Goal: Task Accomplishment & Management: Manage account settings

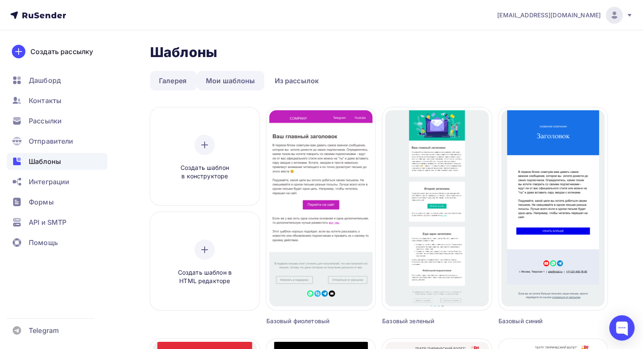
click at [224, 77] on link "Мои шаблоны" at bounding box center [230, 80] width 67 height 19
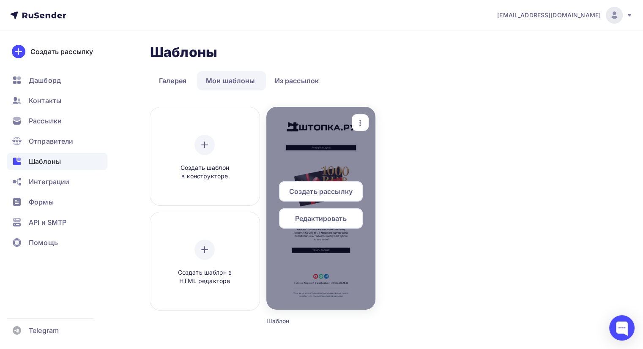
click at [372, 161] on div at bounding box center [320, 208] width 109 height 203
click at [361, 125] on icon "button" at bounding box center [360, 123] width 10 height 10
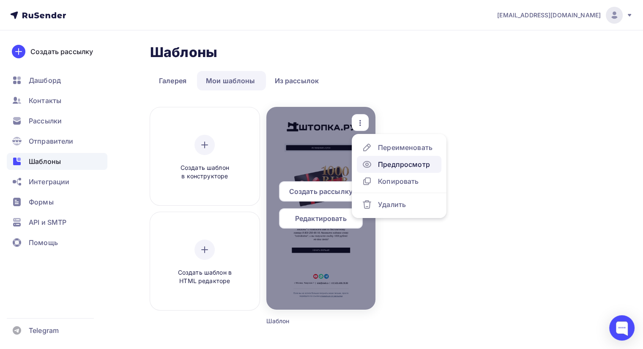
click at [402, 162] on div "Предпросмотр" at bounding box center [404, 164] width 52 height 10
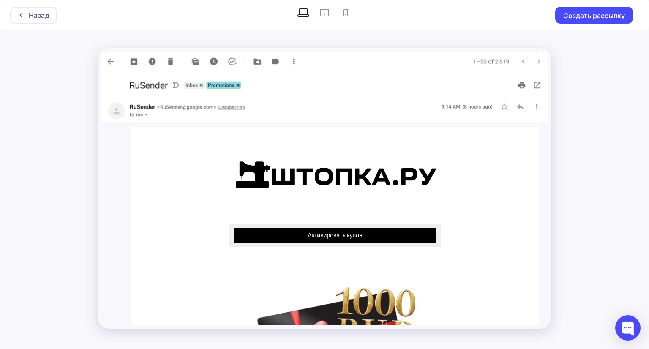
click at [592, 196] on div "Назад Создать рассылку" at bounding box center [324, 174] width 649 height 349
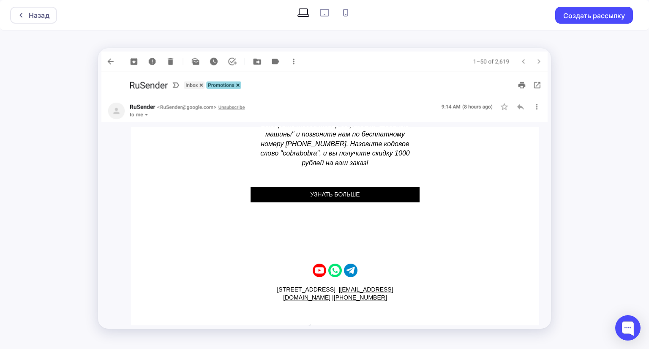
scroll to position [370, 0]
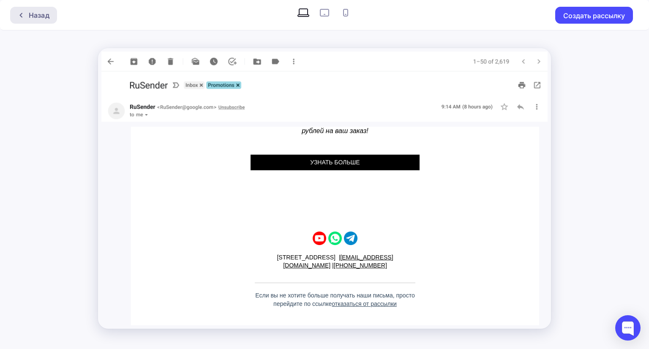
click at [44, 15] on div "Назад" at bounding box center [39, 15] width 21 height 10
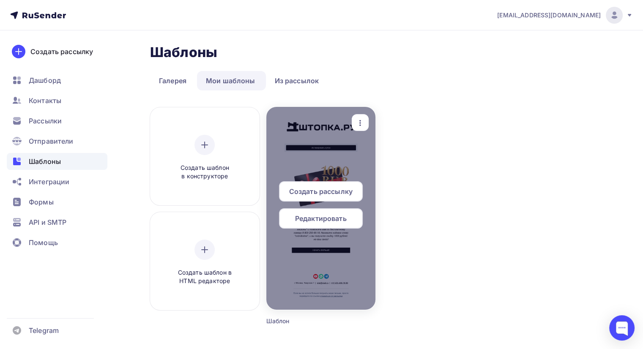
click at [360, 121] on icon "button" at bounding box center [360, 123] width 10 height 10
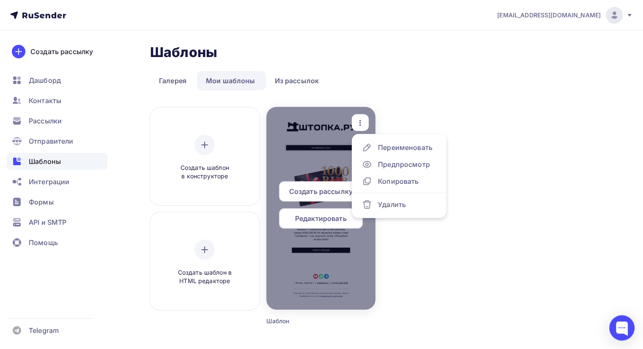
click at [343, 261] on div at bounding box center [320, 208] width 109 height 203
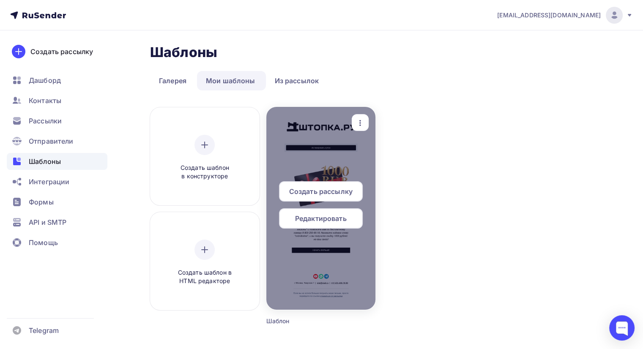
click at [362, 122] on icon "button" at bounding box center [360, 123] width 10 height 10
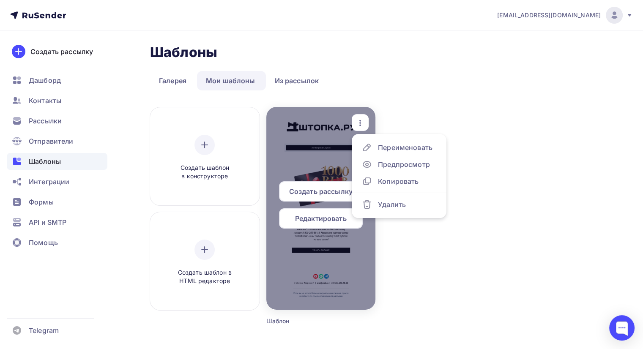
click at [319, 117] on div at bounding box center [320, 208] width 109 height 203
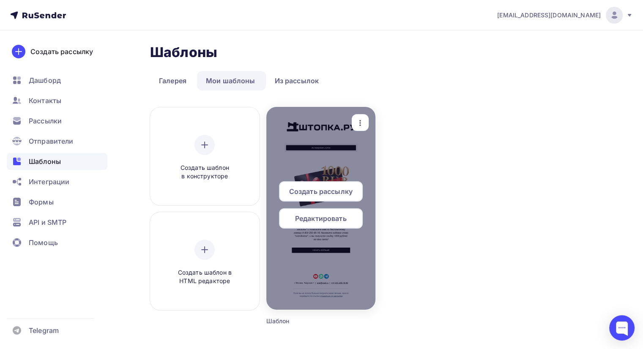
click at [319, 117] on div at bounding box center [320, 208] width 109 height 203
click at [360, 123] on icon "button" at bounding box center [360, 123] width 10 height 10
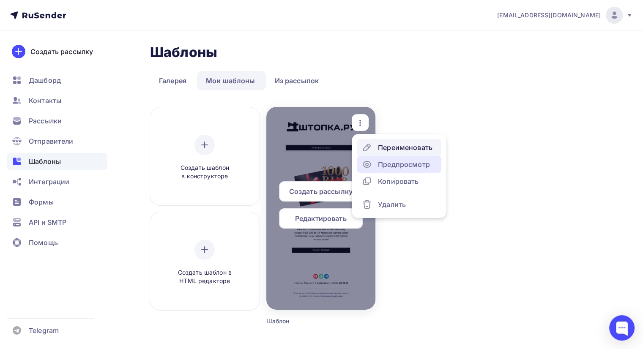
click at [385, 165] on div "Предпросмотр" at bounding box center [404, 164] width 52 height 10
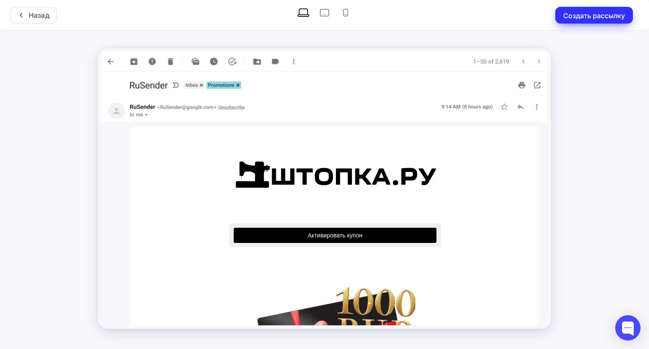
click at [597, 19] on button "Создать рассылку" at bounding box center [594, 15] width 78 height 17
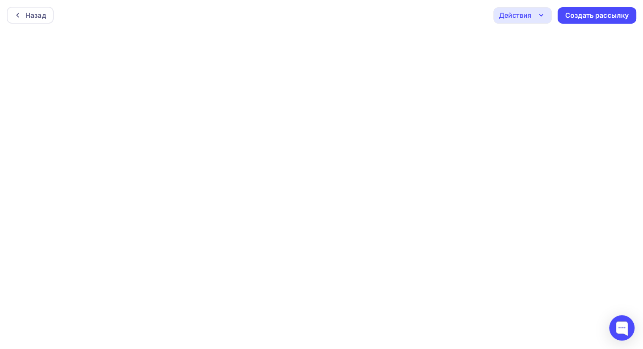
click at [541, 14] on icon "button" at bounding box center [541, 15] width 10 height 10
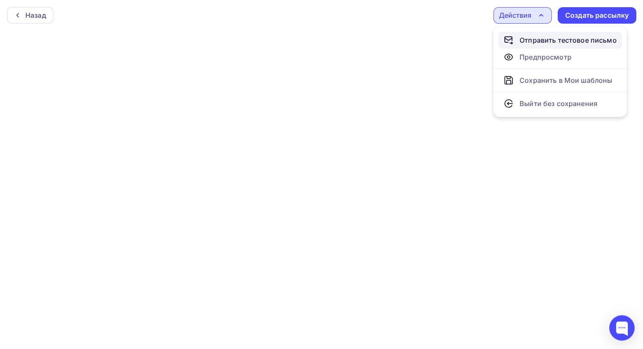
click at [550, 37] on div "Отправить тестовое письмо" at bounding box center [567, 40] width 97 height 10
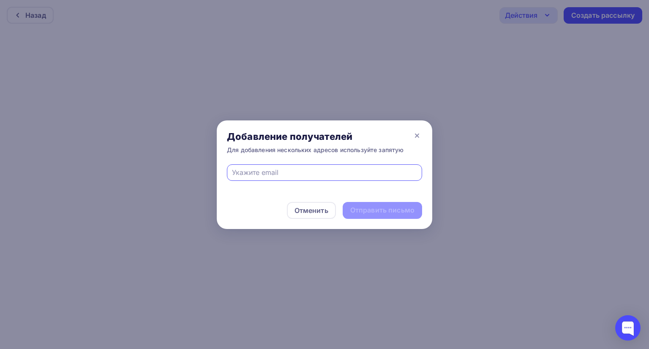
click at [277, 173] on input "text" at bounding box center [325, 172] width 186 height 10
click at [510, 256] on div at bounding box center [324, 174] width 649 height 349
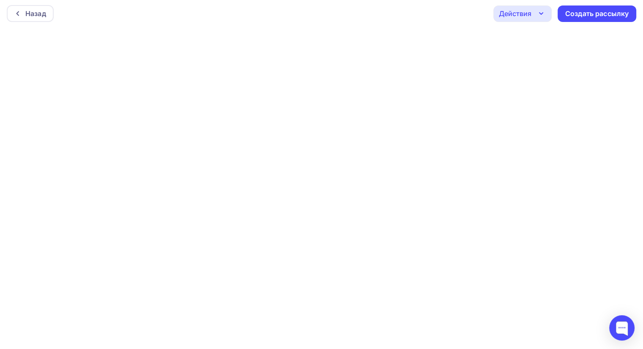
scroll to position [2, 0]
click at [36, 11] on div "Назад" at bounding box center [35, 13] width 21 height 10
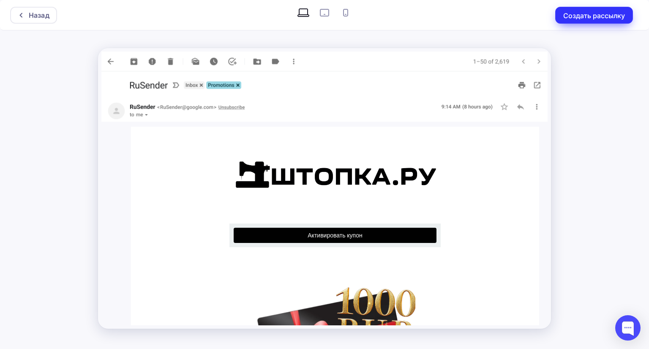
click at [588, 18] on button "Создать рассылку" at bounding box center [594, 15] width 78 height 17
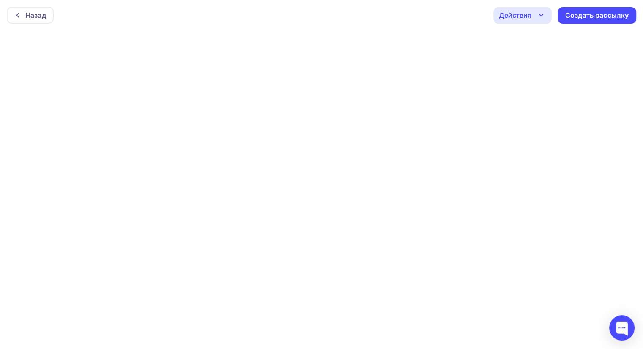
click at [532, 14] on div "Действия" at bounding box center [522, 15] width 58 height 16
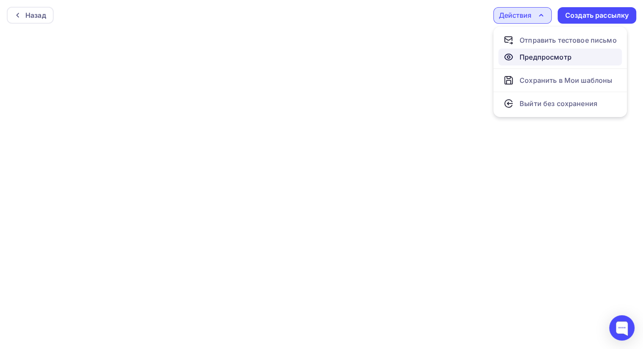
click at [533, 59] on div "Предпросмотр" at bounding box center [545, 57] width 52 height 10
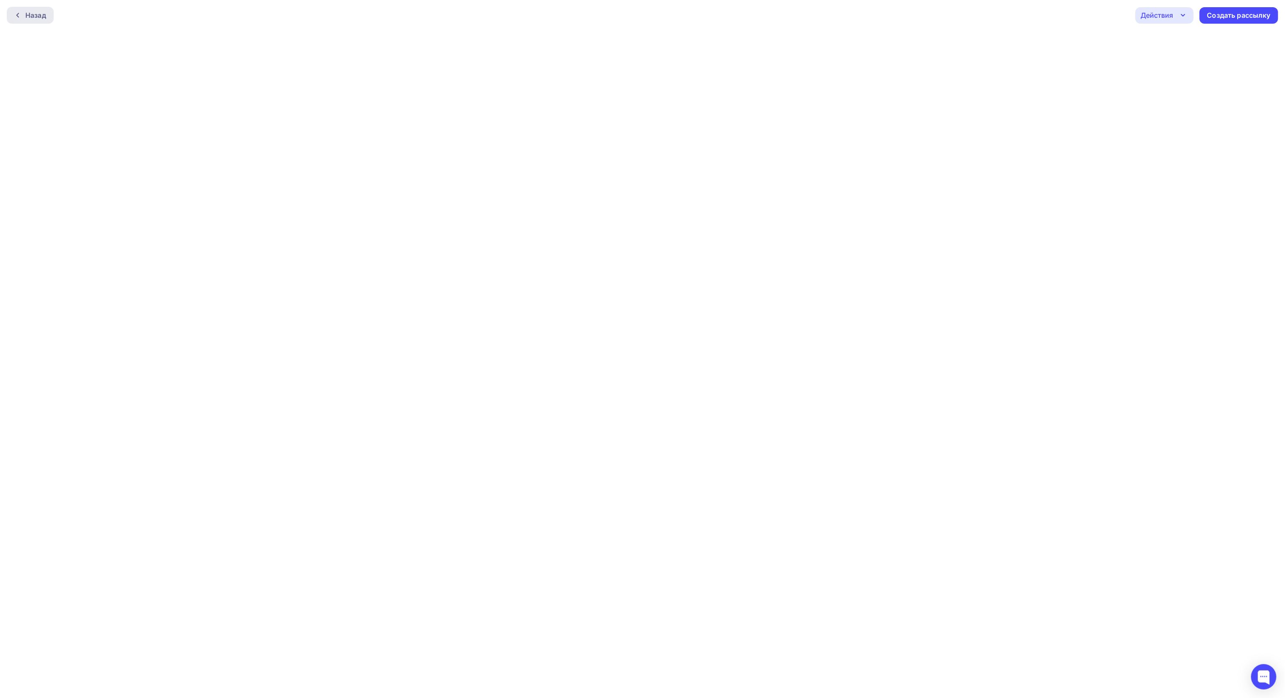
click at [27, 14] on div "Назад" at bounding box center [35, 15] width 21 height 10
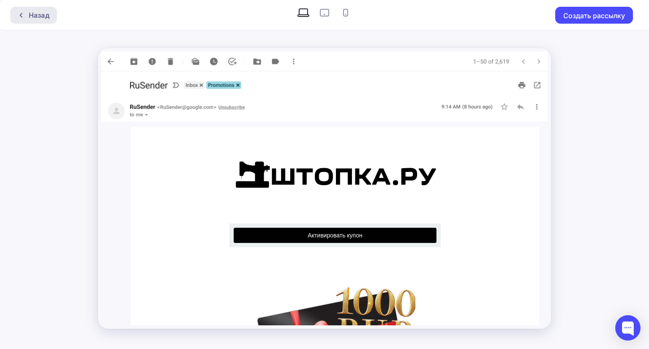
drag, startPoint x: 1255, startPoint y: 1, endPoint x: 34, endPoint y: 16, distance: 1220.4
click at [34, 16] on div "Назад" at bounding box center [39, 15] width 21 height 10
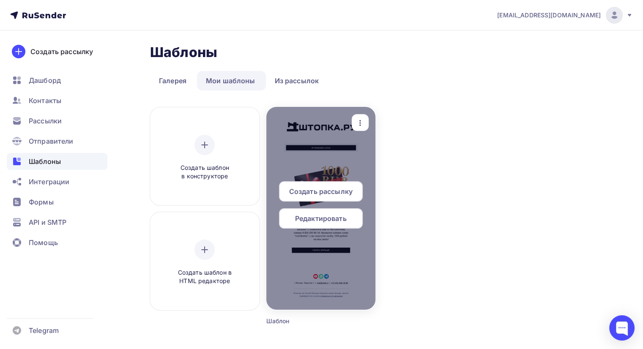
click at [336, 218] on span "Редактировать" at bounding box center [321, 218] width 52 height 10
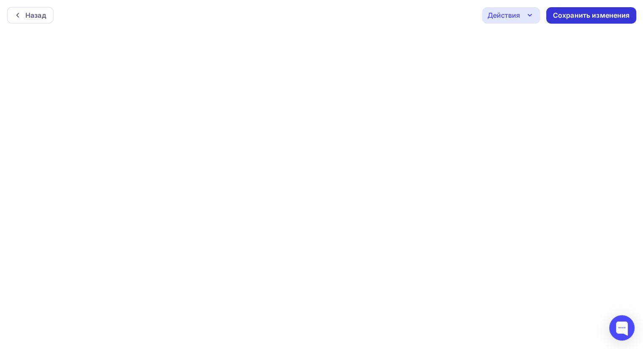
click at [586, 17] on div "Сохранить изменения" at bounding box center [591, 16] width 77 height 10
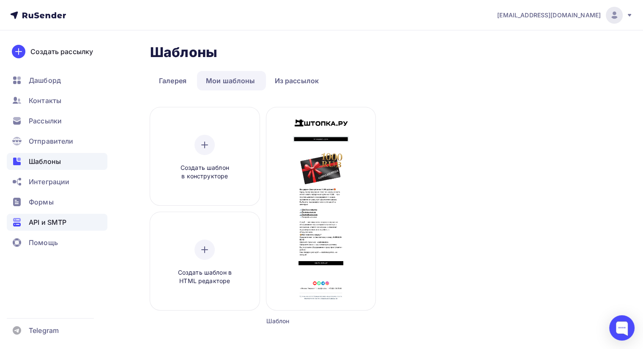
click at [61, 221] on span "API и SMTP" at bounding box center [48, 222] width 38 height 10
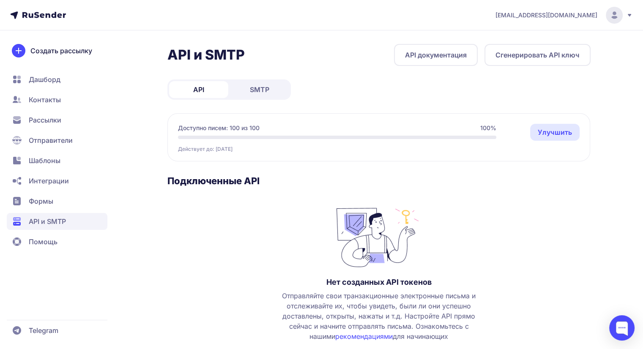
click at [43, 197] on span "Формы" at bounding box center [41, 201] width 25 height 10
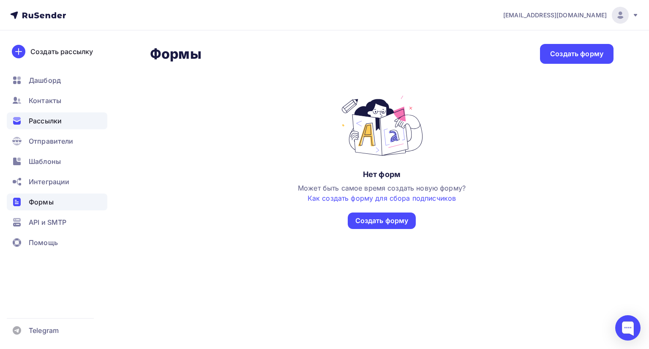
click at [63, 119] on div "Рассылки" at bounding box center [57, 120] width 101 height 17
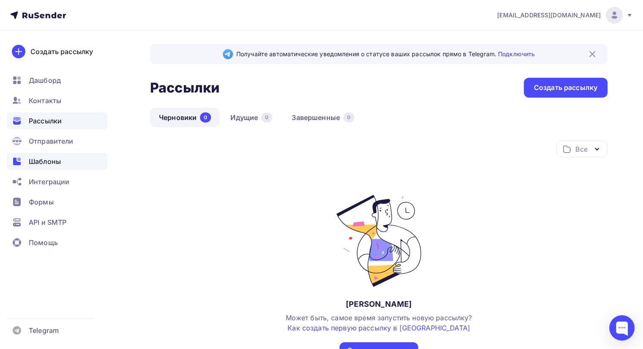
click at [47, 159] on span "Шаблоны" at bounding box center [45, 161] width 32 height 10
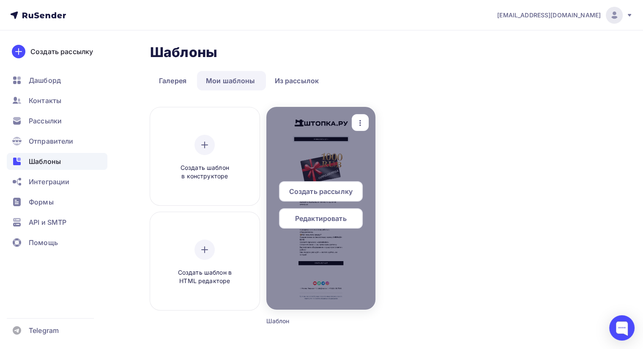
click at [350, 193] on span "Создать рассылку" at bounding box center [320, 191] width 63 height 10
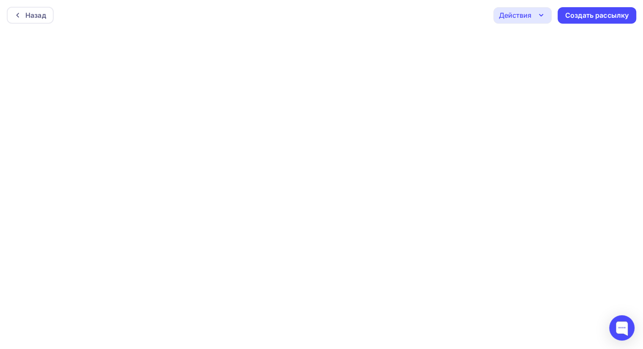
click at [543, 13] on icon "button" at bounding box center [541, 15] width 10 height 10
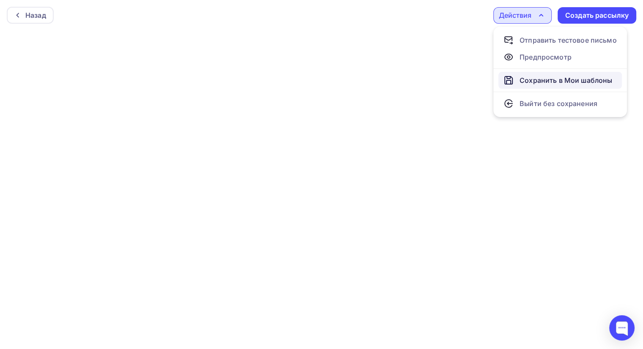
click at [525, 81] on div "Сохранить в Мои шаблоны" at bounding box center [565, 80] width 93 height 10
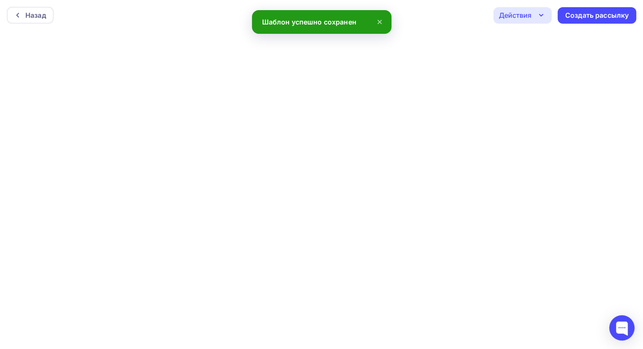
click at [542, 16] on icon "button" at bounding box center [541, 15] width 10 height 10
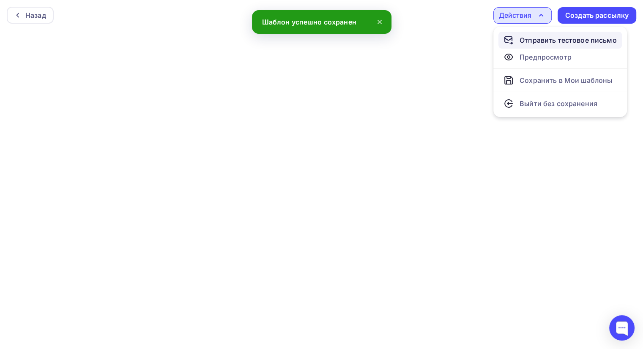
click at [557, 43] on div "Отправить тестовое письмо" at bounding box center [567, 40] width 97 height 10
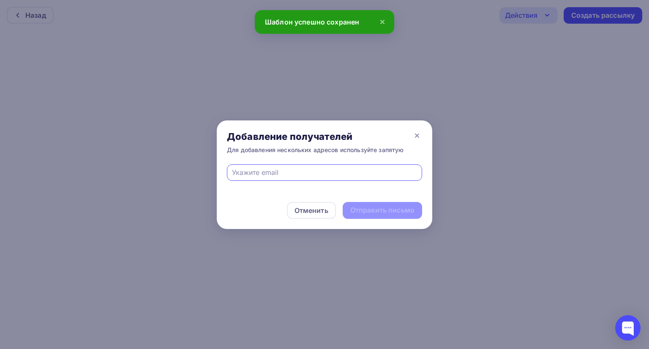
type input "у"
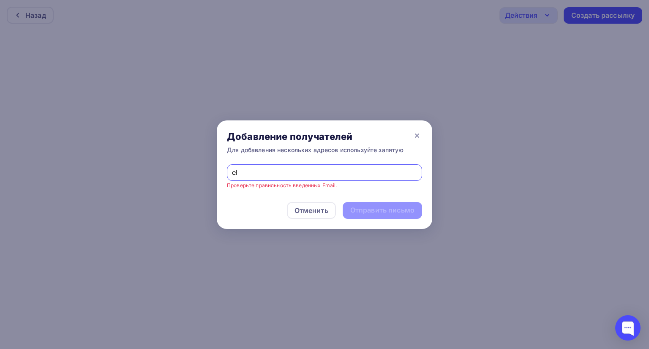
type input "elgufffax759@gmail.com"
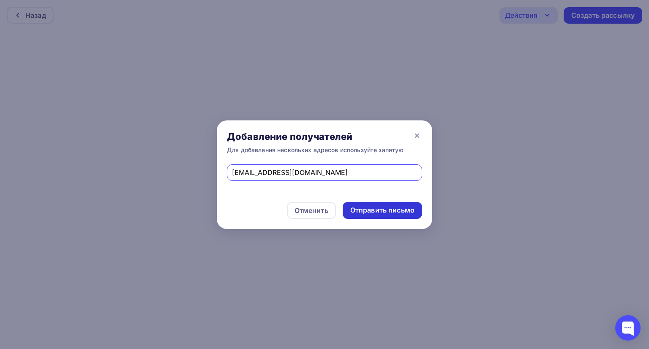
click at [389, 213] on div "Отправить письмо" at bounding box center [382, 210] width 64 height 10
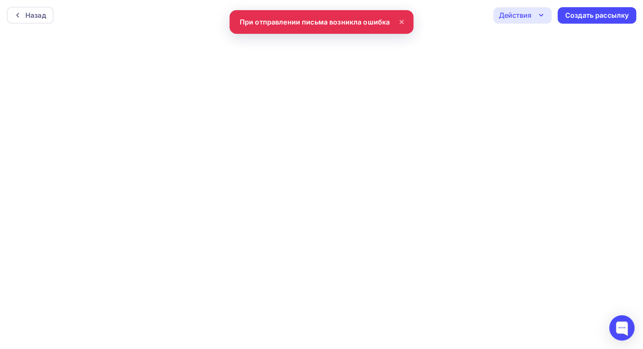
click at [370, 23] on div "Назад Действия Отправить тестовое письмо Предпросмотр Сохранить в Мои шаблоны В…" at bounding box center [321, 15] width 643 height 30
click at [531, 15] on div "Действия" at bounding box center [522, 15] width 58 height 16
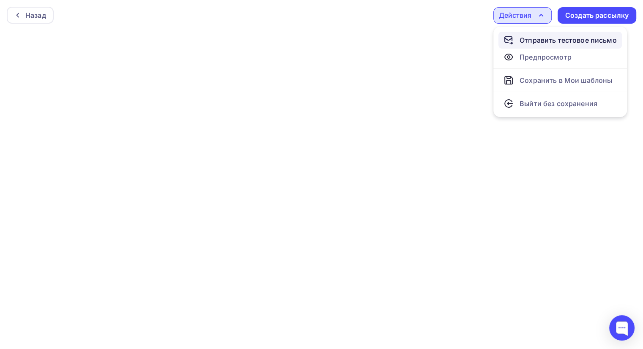
click at [556, 44] on div "Отправить тестовое письмо" at bounding box center [567, 40] width 97 height 10
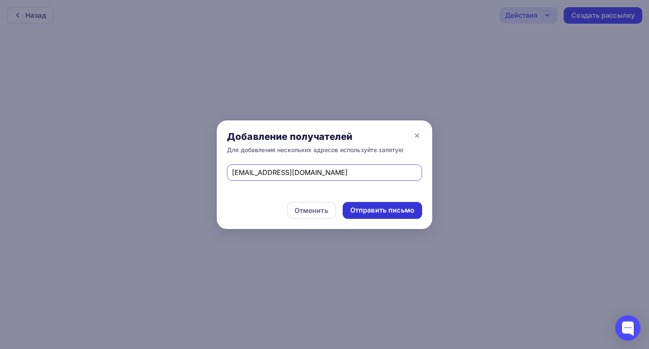
click at [370, 210] on div "Отправить письмо" at bounding box center [382, 210] width 64 height 10
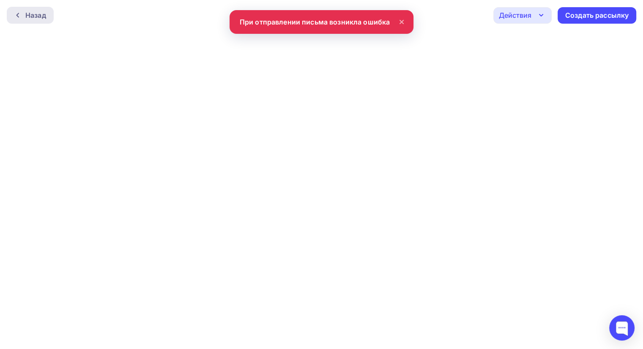
click at [35, 16] on div "Назад" at bounding box center [35, 15] width 21 height 10
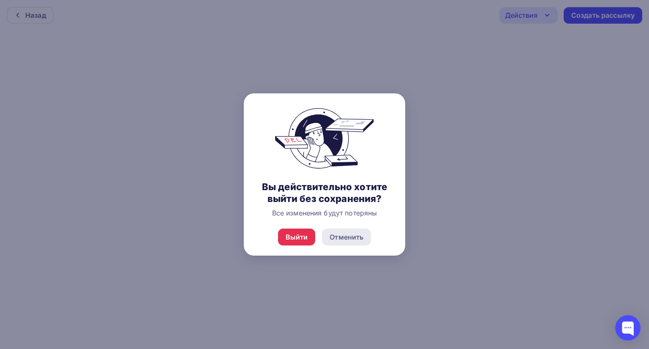
click at [351, 234] on div "Отменить" at bounding box center [347, 237] width 34 height 10
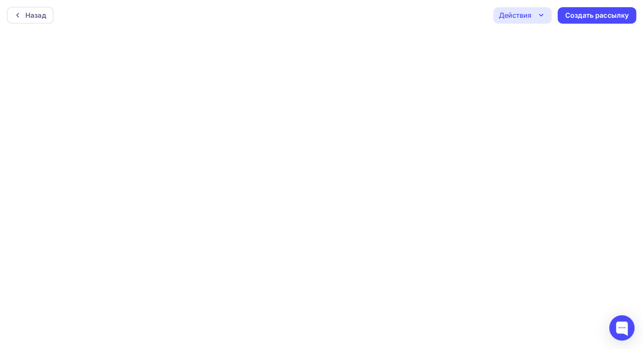
click at [544, 16] on icon "button" at bounding box center [541, 15] width 10 height 10
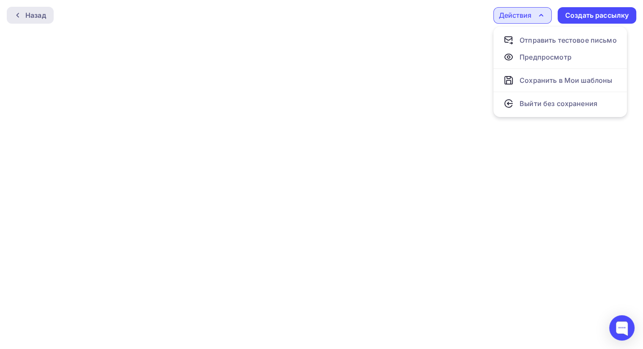
click at [47, 19] on div "Назад" at bounding box center [30, 15] width 47 height 17
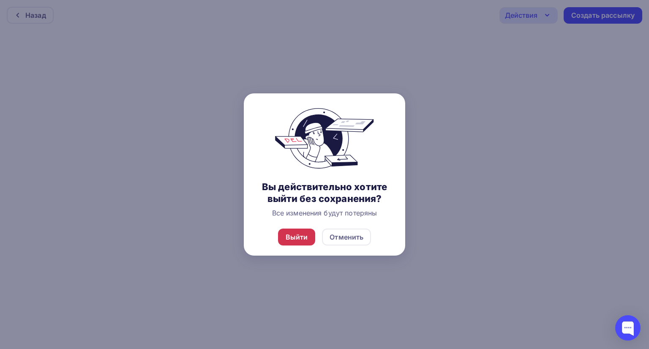
click at [300, 236] on div "Выйти" at bounding box center [297, 237] width 22 height 10
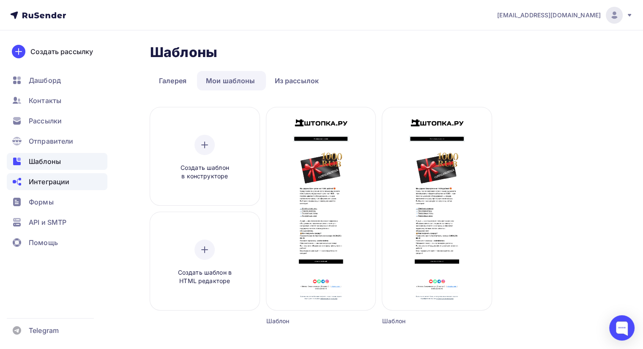
click at [66, 181] on span "Интеграции" at bounding box center [49, 182] width 41 height 10
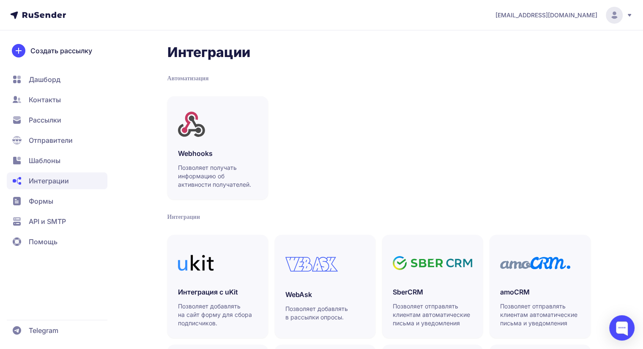
click at [64, 224] on span "API и SMTP" at bounding box center [47, 221] width 37 height 10
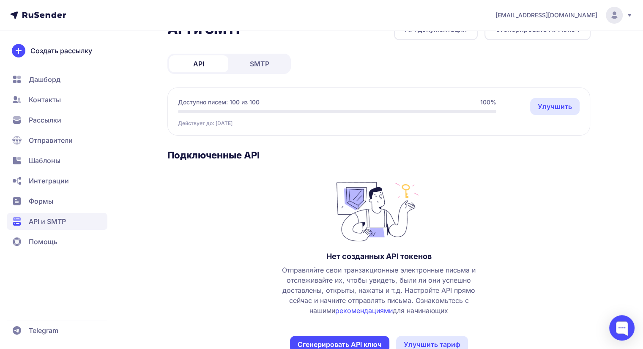
scroll to position [49, 0]
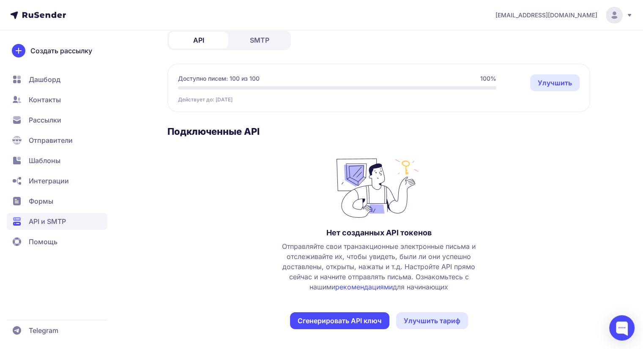
click at [252, 46] on link "SMTP" at bounding box center [259, 40] width 59 height 17
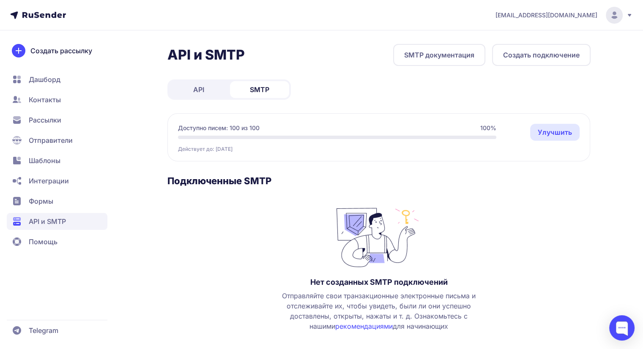
click at [543, 55] on button "Создать подключение" at bounding box center [541, 55] width 98 height 22
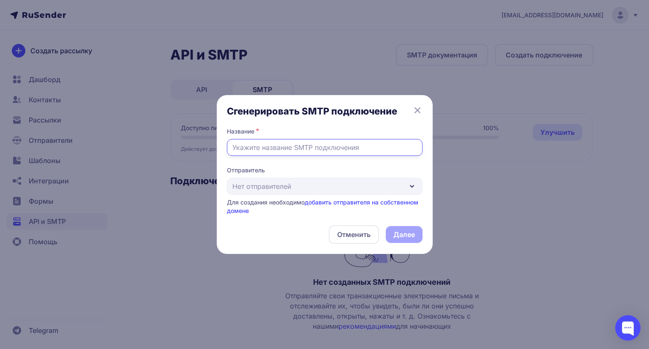
click at [316, 150] on input "text" at bounding box center [325, 147] width 196 height 17
click at [380, 180] on div "Отправитель Нет отправителей Для создания необходимо добавить отправителя на со…" at bounding box center [325, 190] width 196 height 49
click at [385, 186] on div "Отправитель Нет отправителей Для создания необходимо добавить отправителя на со…" at bounding box center [325, 190] width 196 height 49
click at [409, 183] on div "Отправитель Нет отправителей Для создания необходимо добавить отправителя на со…" at bounding box center [325, 190] width 196 height 49
click at [330, 149] on input "text" at bounding box center [325, 147] width 196 height 17
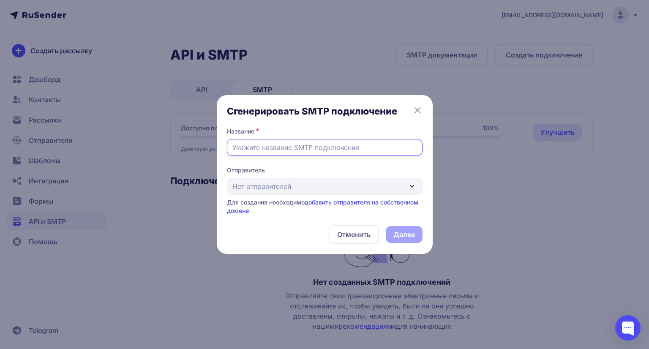
type input "Ш"
type input "Info@shtopka.ru"
click at [331, 187] on div "Отправитель Нет отправителей Для создания необходимо добавить отправителя на со…" at bounding box center [325, 190] width 196 height 49
click at [405, 235] on div "Отменить Далее" at bounding box center [325, 234] width 196 height 19
click at [409, 188] on div "Отправитель Нет отправителей Для создания необходимо добавить отправителя на со…" at bounding box center [325, 190] width 196 height 49
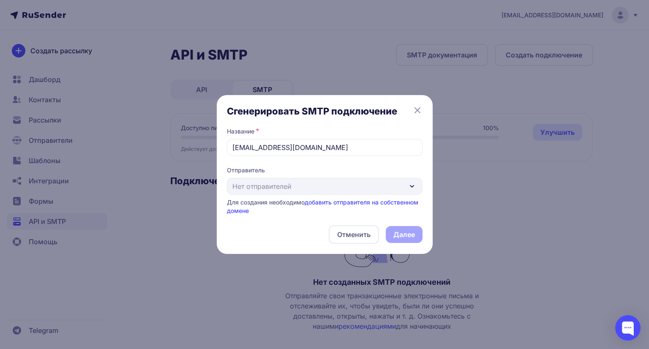
click at [342, 202] on link "добавить отправителя на собственном домене" at bounding box center [322, 207] width 191 height 16
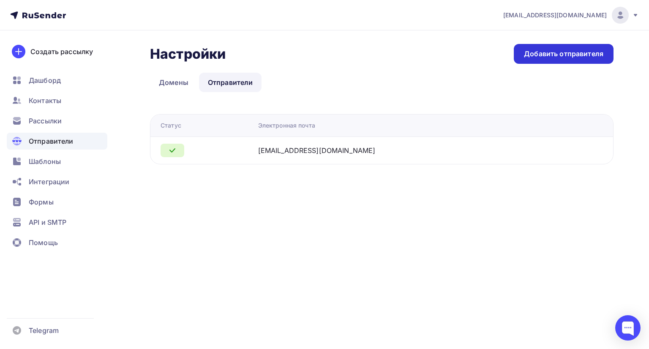
click at [548, 56] on div "Добавить отправителя" at bounding box center [563, 54] width 79 height 10
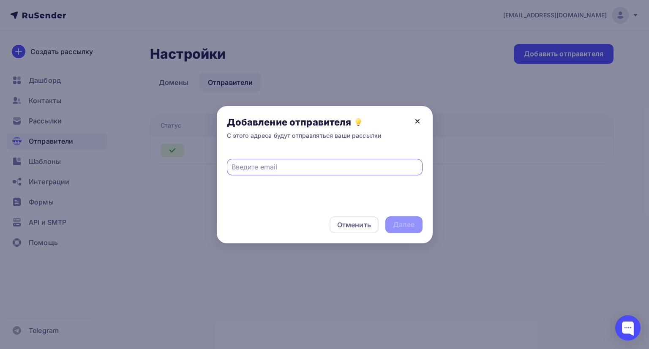
click at [416, 121] on icon at bounding box center [417, 121] width 10 height 10
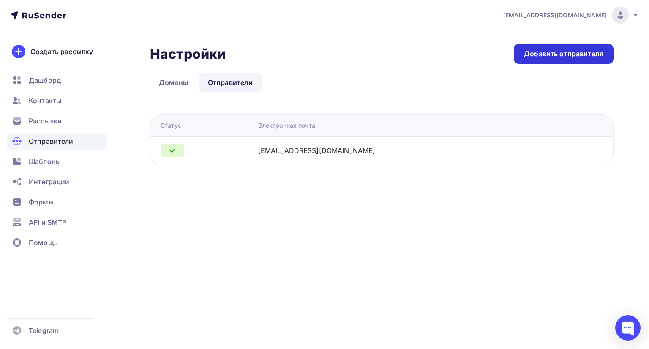
click at [546, 58] on div "Добавить отправителя" at bounding box center [563, 54] width 79 height 10
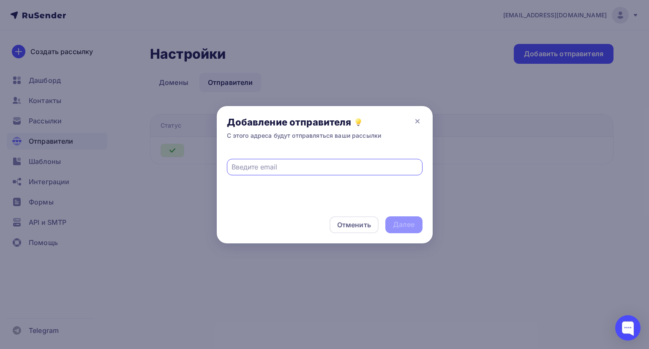
type input "s"
type input "[EMAIL_ADDRESS][DOMAIN_NAME]"
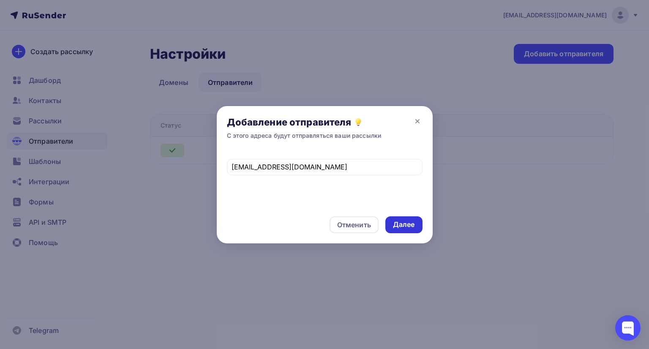
click at [409, 232] on div "Далее" at bounding box center [403, 224] width 37 height 17
click at [325, 167] on input "[EMAIL_ADDRESS][DOMAIN_NAME]" at bounding box center [325, 167] width 186 height 10
click at [417, 120] on icon at bounding box center [417, 121] width 3 height 3
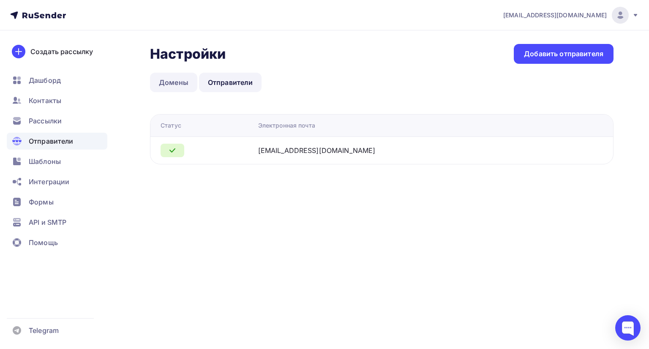
click at [175, 80] on link "Домены" at bounding box center [173, 82] width 47 height 19
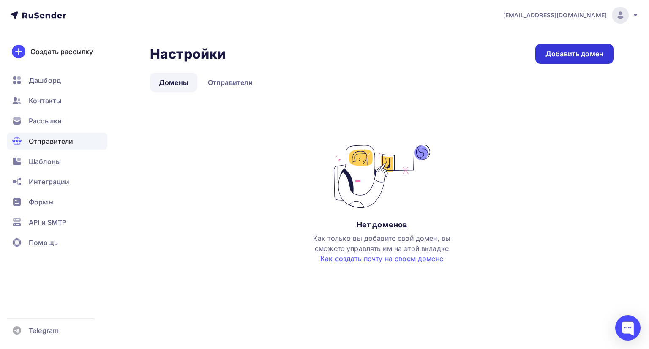
click at [559, 61] on link "Добавить домен" at bounding box center [574, 54] width 78 height 20
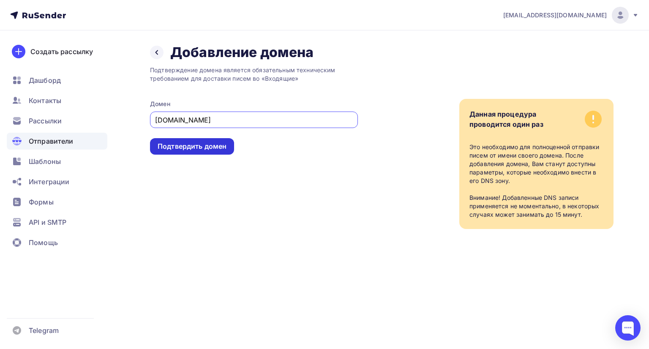
type input "[DOMAIN_NAME]"
click at [205, 151] on div "Подтвердить домен" at bounding box center [192, 146] width 84 height 16
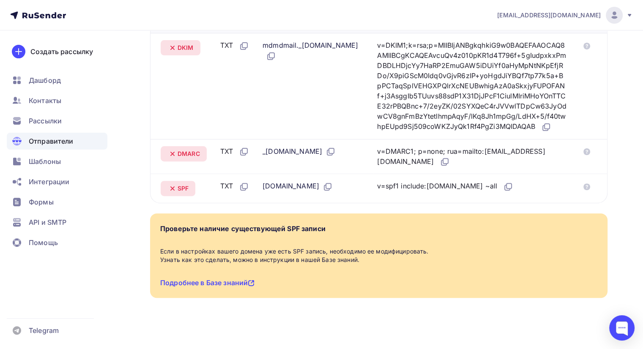
scroll to position [254, 0]
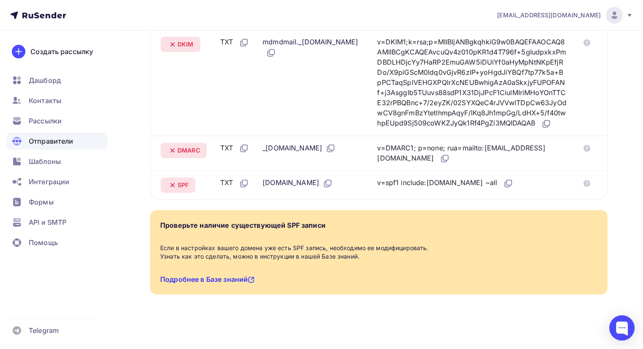
click at [233, 284] on link "Подробнее в Базе знаний" at bounding box center [207, 279] width 94 height 8
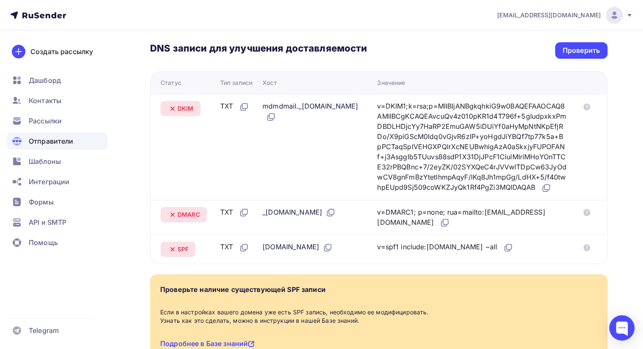
scroll to position [169, 0]
